Goal: Information Seeking & Learning: Learn about a topic

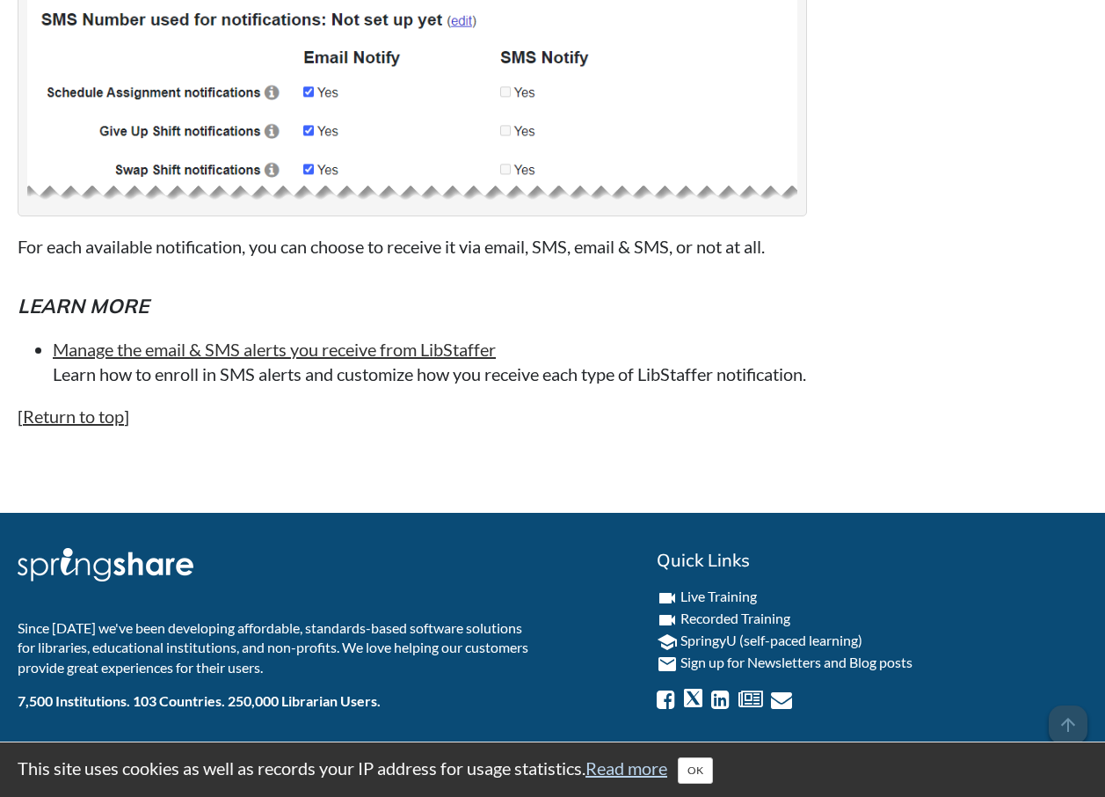
click at [620, 349] on li "Manage the email & SMS alerts you receive from LibStaffer Learn how to enroll i…" at bounding box center [430, 361] width 754 height 49
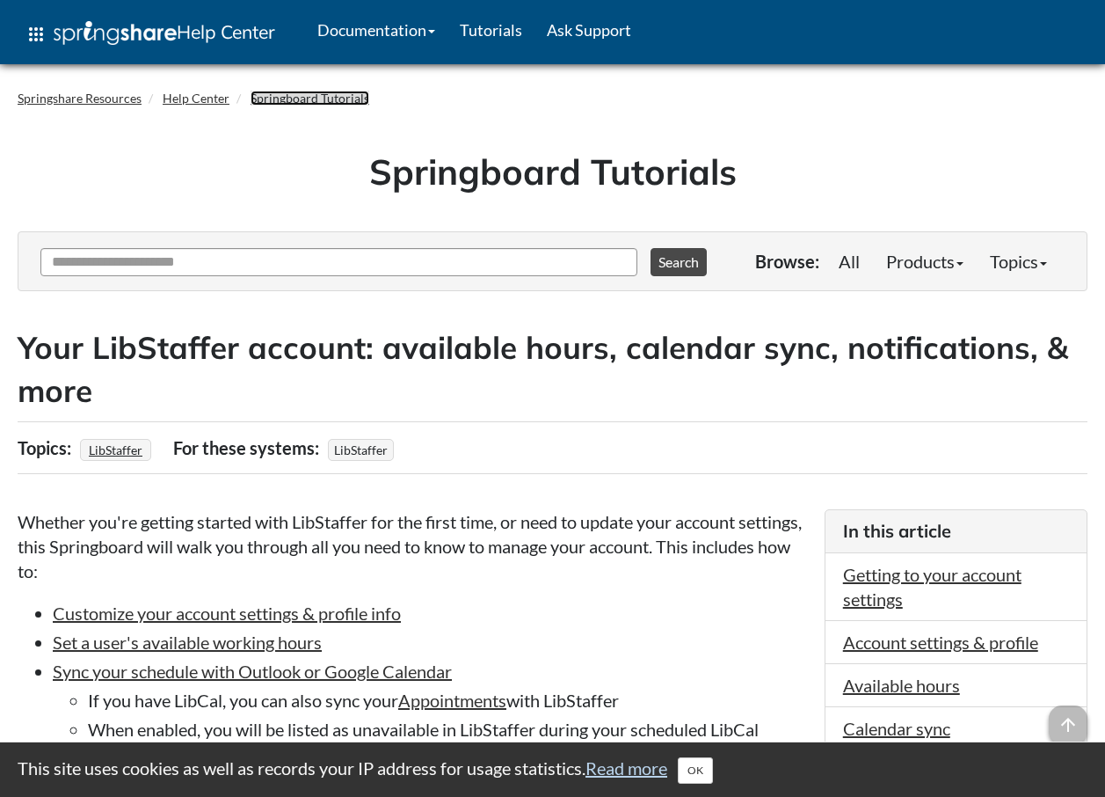
click at [313, 95] on link "Springboard Tutorials" at bounding box center [310, 98] width 119 height 15
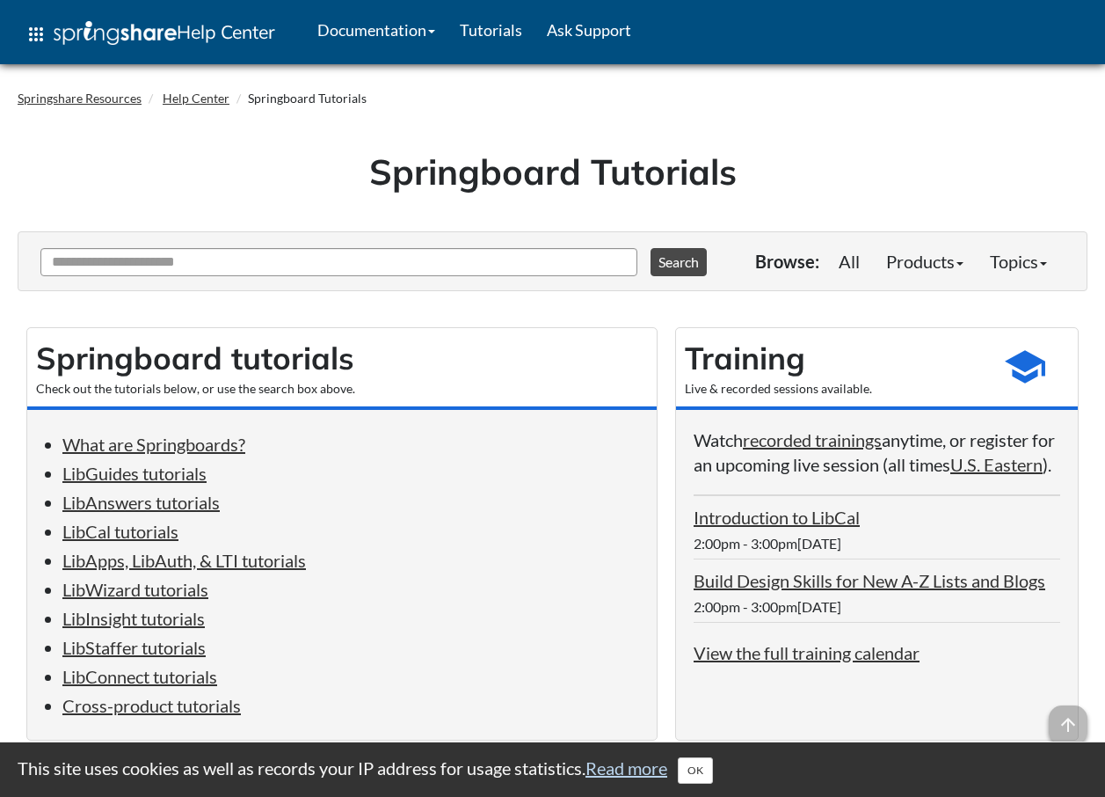
click at [423, 519] on li "LibCal tutorials" at bounding box center [350, 531] width 577 height 25
click at [200, 648] on link "LibStaffer tutorials" at bounding box center [133, 647] width 143 height 21
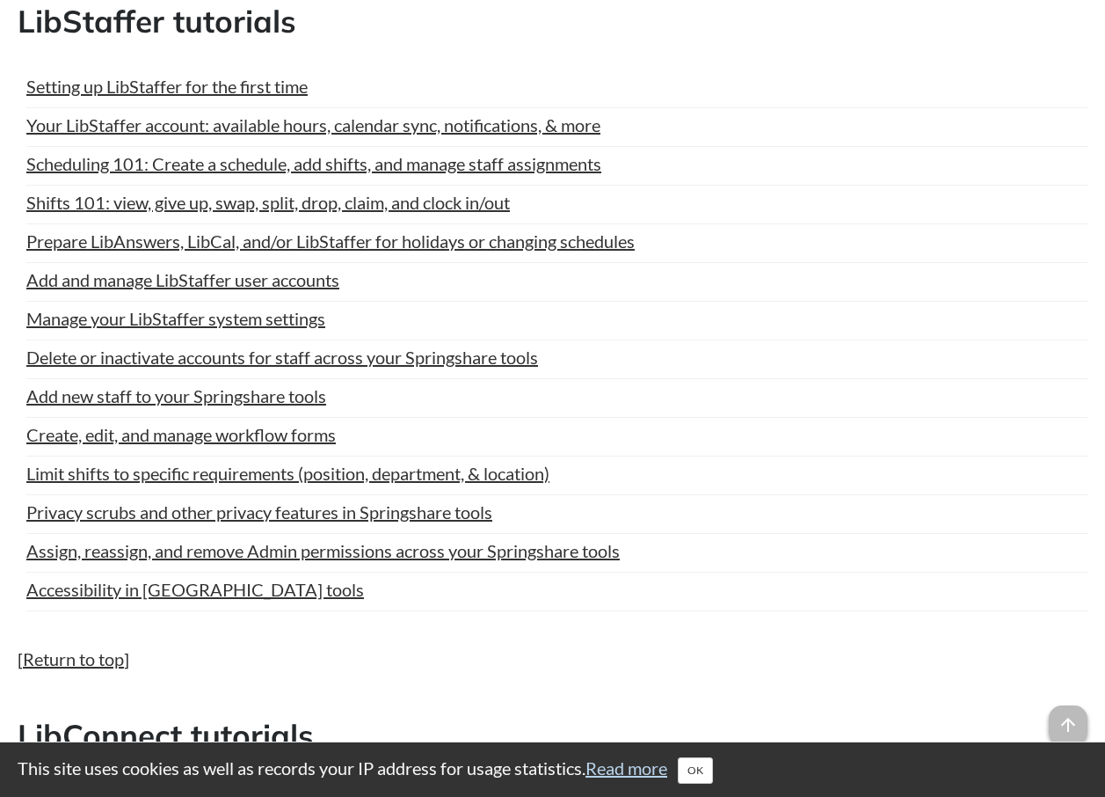
click at [737, 428] on div "Create, edit, and manage workflow forms" at bounding box center [556, 434] width 1061 height 25
click at [282, 92] on link "Setting up LibStaffer for the first time" at bounding box center [166, 86] width 281 height 26
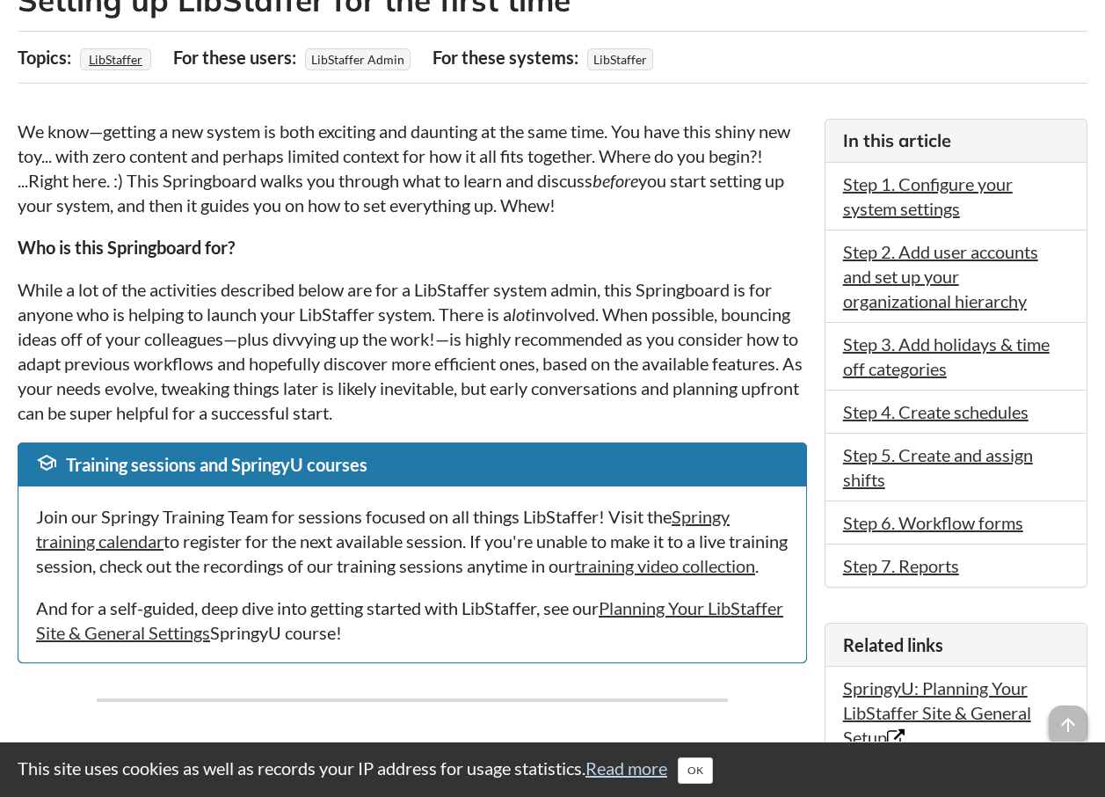
scroll to position [352, 0]
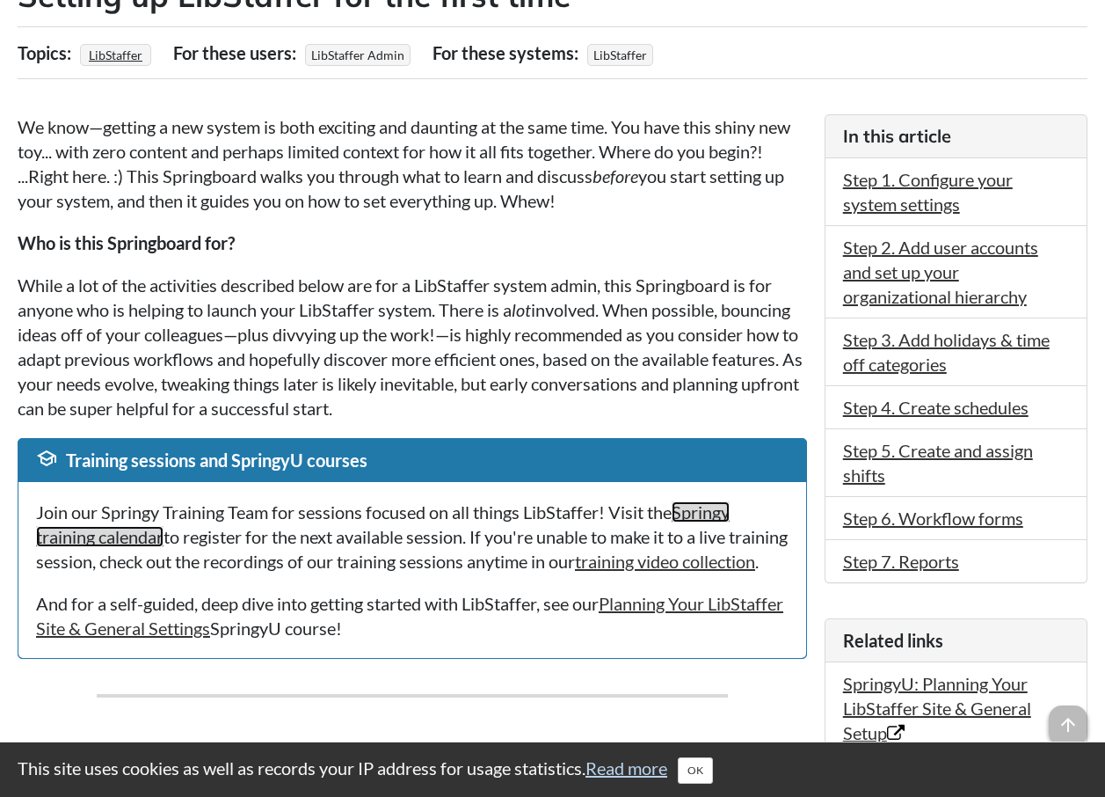
click at [107, 537] on link "Springy training calendar" at bounding box center [383, 524] width 694 height 46
